Goal: Information Seeking & Learning: Learn about a topic

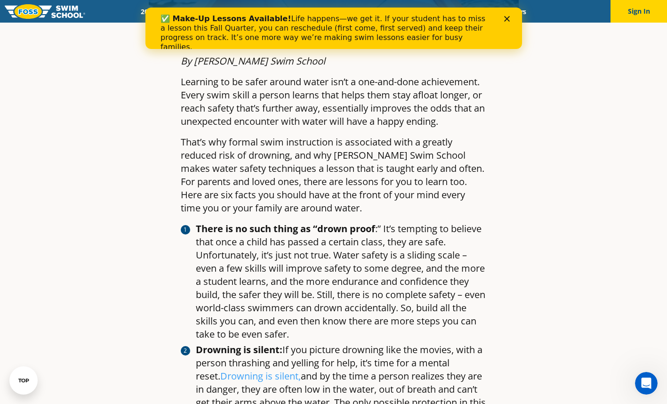
scroll to position [401, 0]
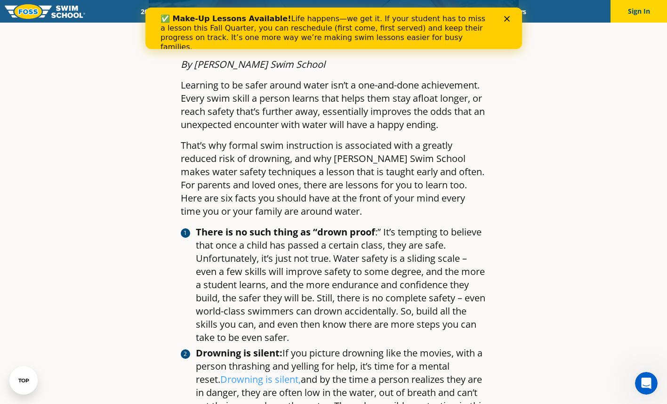
click at [507, 19] on polygon "Close" at bounding box center [507, 19] width 6 height 6
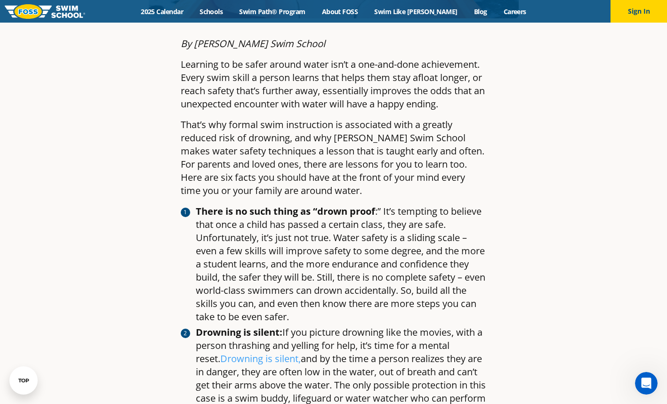
scroll to position [421, 0]
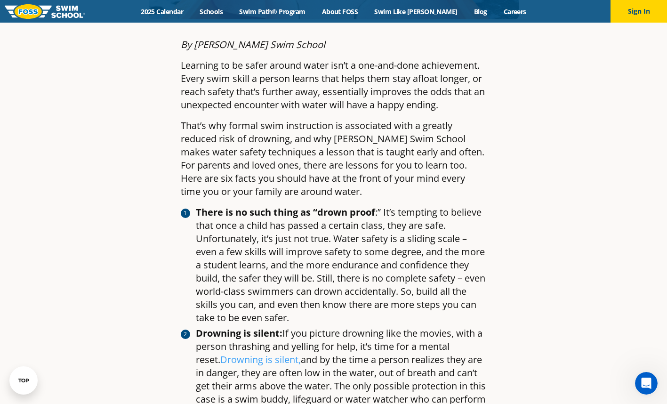
click at [587, 281] on article "Water Safety Month: Six Water Safety Facts Every Parent Should Know By [PERSON_…" at bounding box center [334, 340] width 556 height 1410
click at [570, 291] on article "Water Safety Month: Six Water Safety Facts Every Parent Should Know By [PERSON_…" at bounding box center [334, 340] width 556 height 1410
click at [610, 244] on article "Water Safety Month: Six Water Safety Facts Every Parent Should Know By [PERSON_…" at bounding box center [334, 340] width 556 height 1410
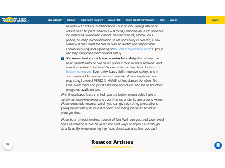
scroll to position [1132, 0]
